Goal: Task Accomplishment & Management: Complete application form

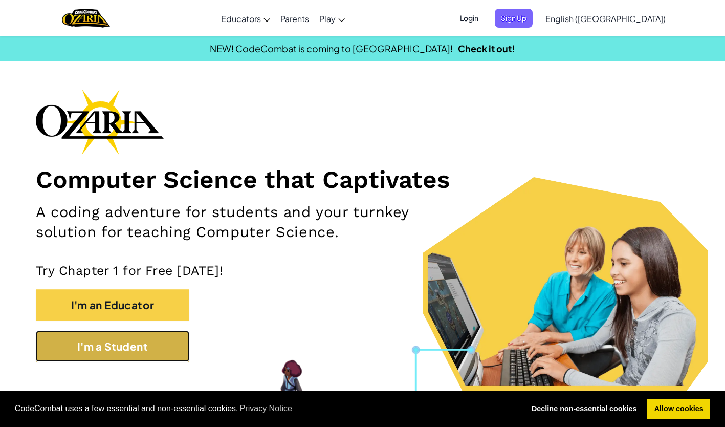
click at [52, 345] on button "I'm a Student" at bounding box center [113, 346] width 154 height 31
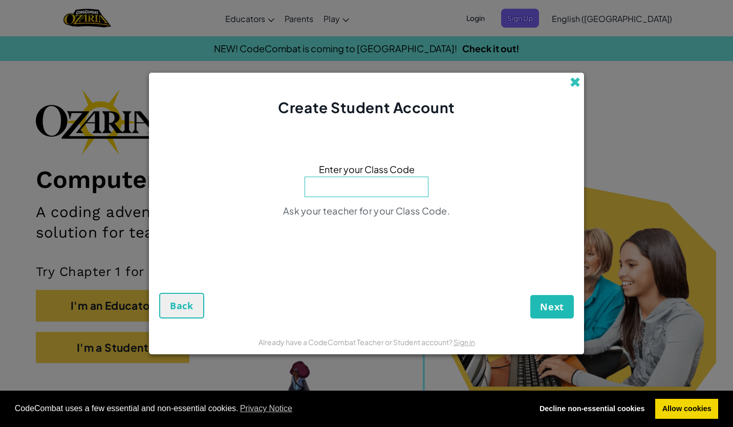
click at [571, 85] on span at bounding box center [574, 82] width 11 height 11
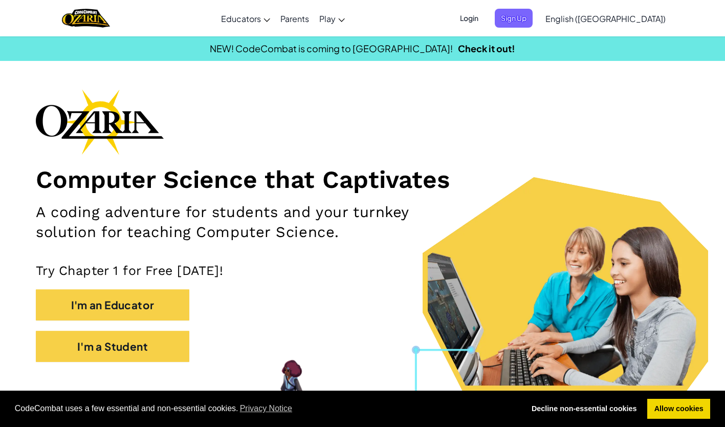
click at [485, 11] on span "Login" at bounding box center [469, 18] width 31 height 19
